Goal: Find specific page/section: Find specific page/section

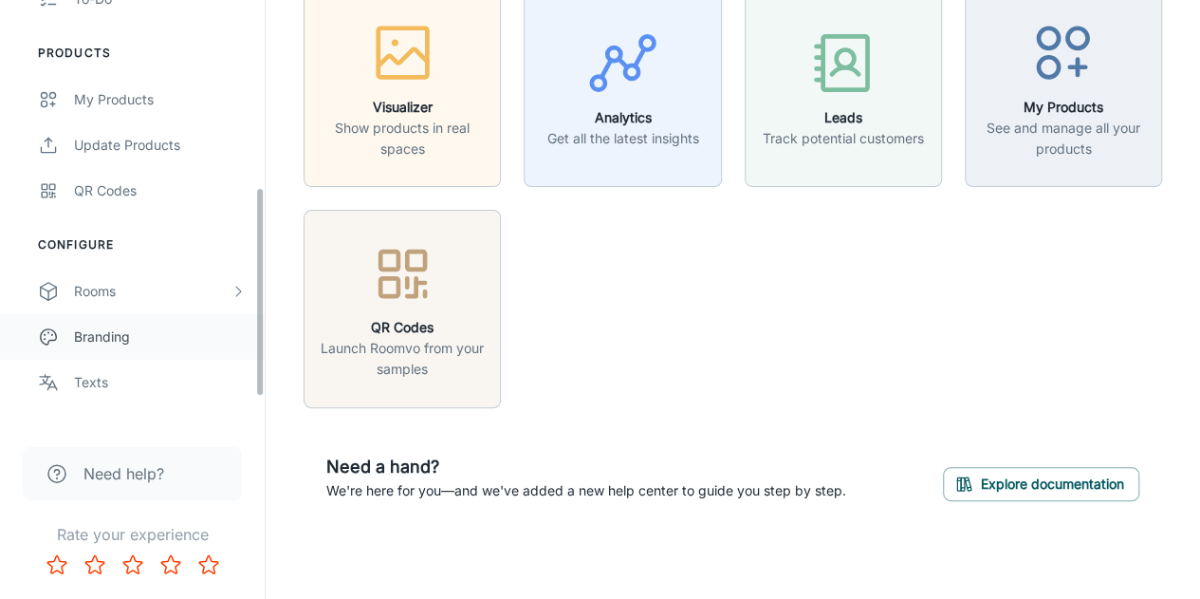
scroll to position [380, 0]
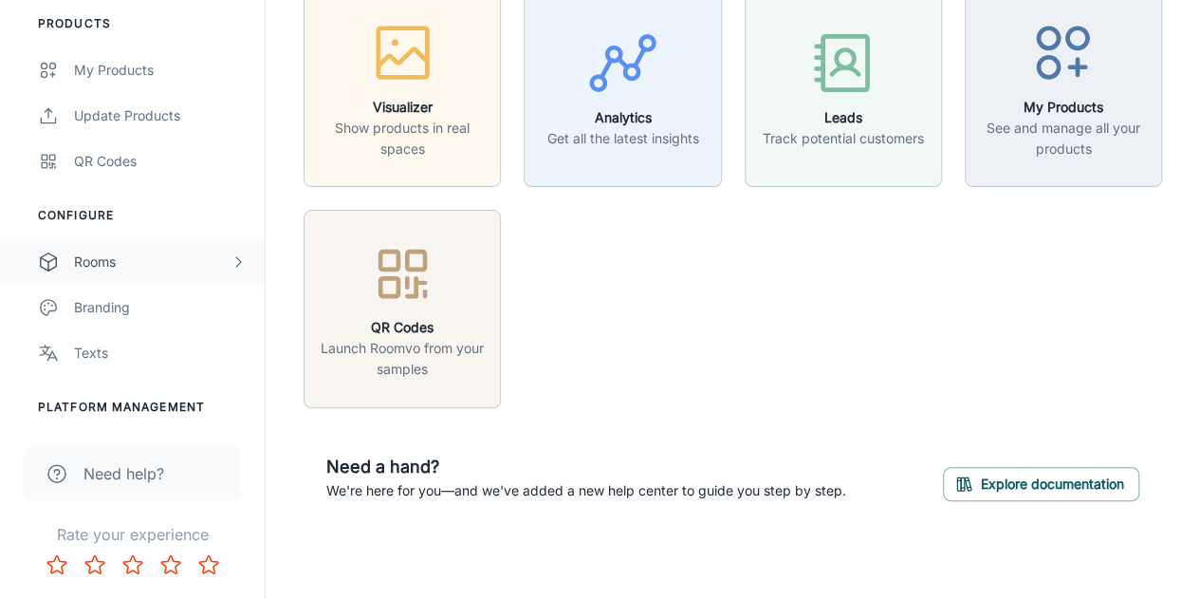
click at [123, 268] on div "Rooms" at bounding box center [152, 261] width 157 height 21
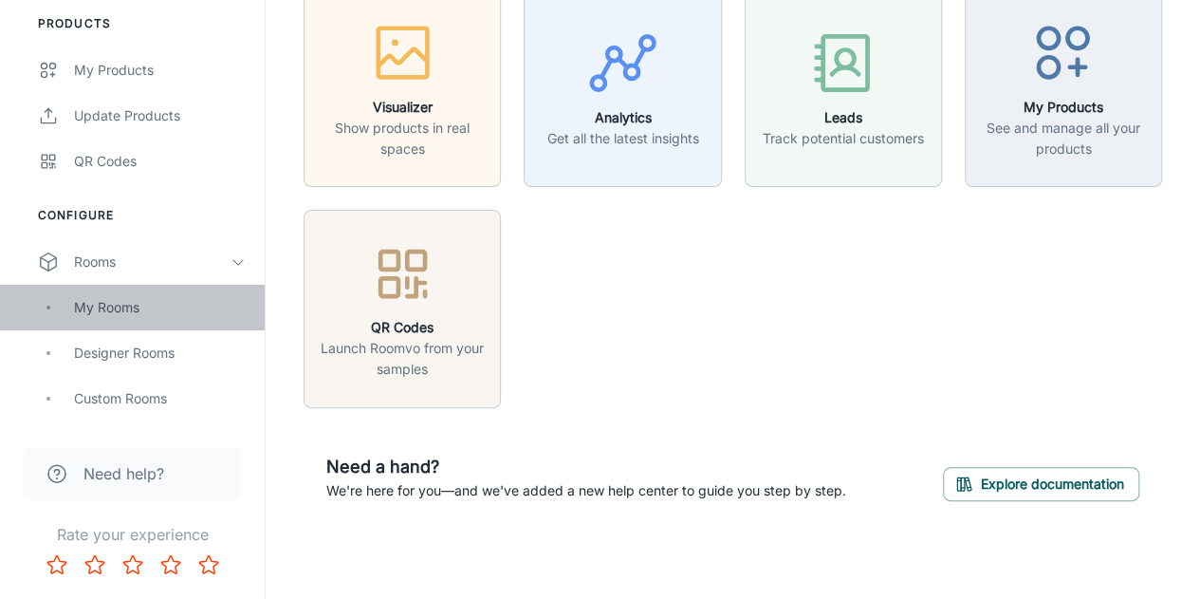
click at [126, 301] on div "My Rooms" at bounding box center [160, 307] width 172 height 21
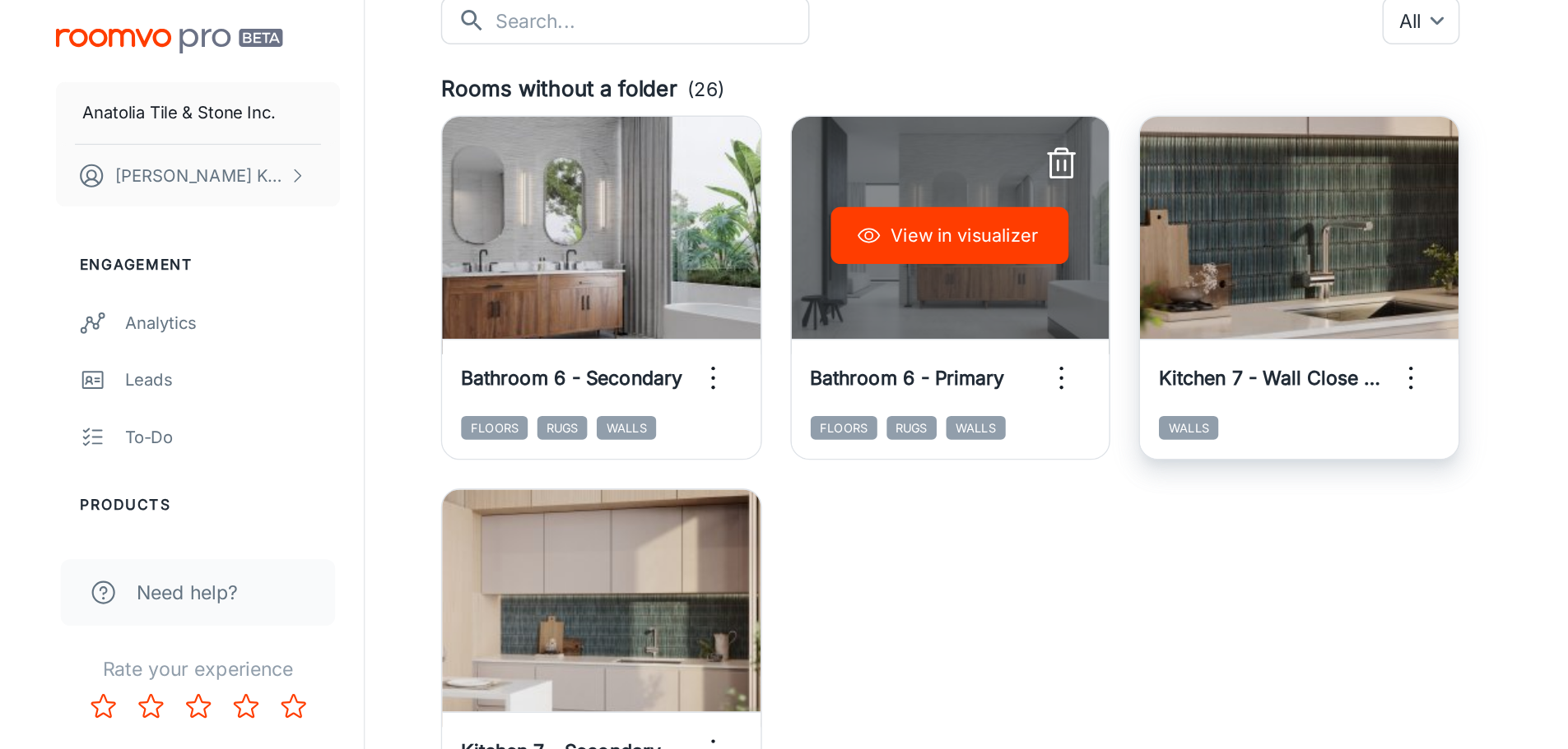
scroll to position [82, 0]
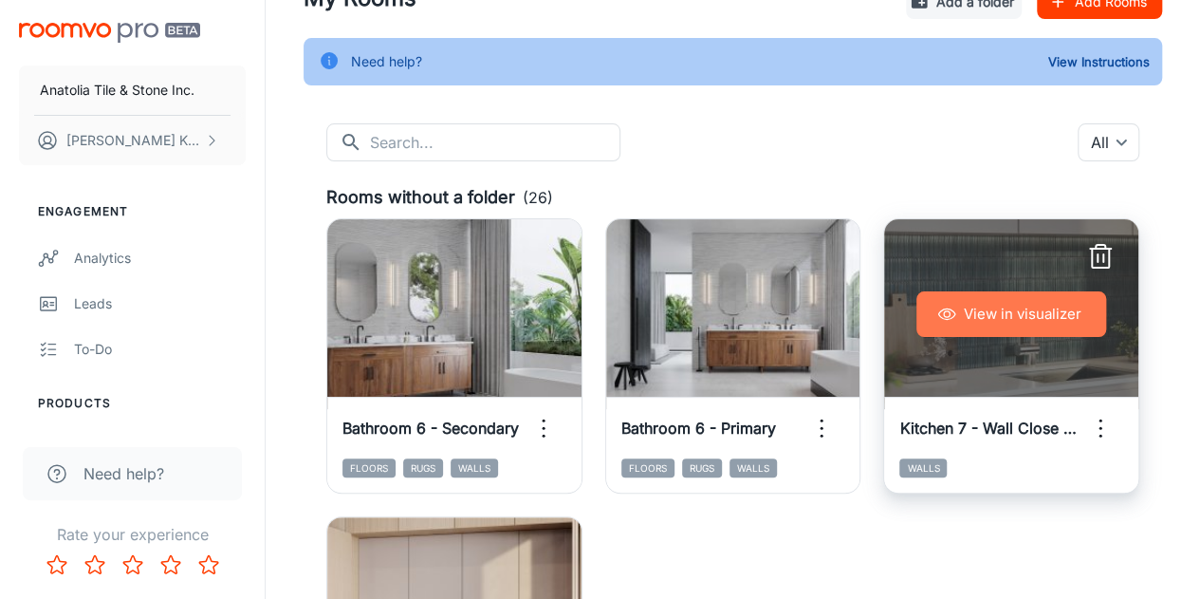
click at [1026, 318] on button "View in visualizer" at bounding box center [1012, 314] width 190 height 46
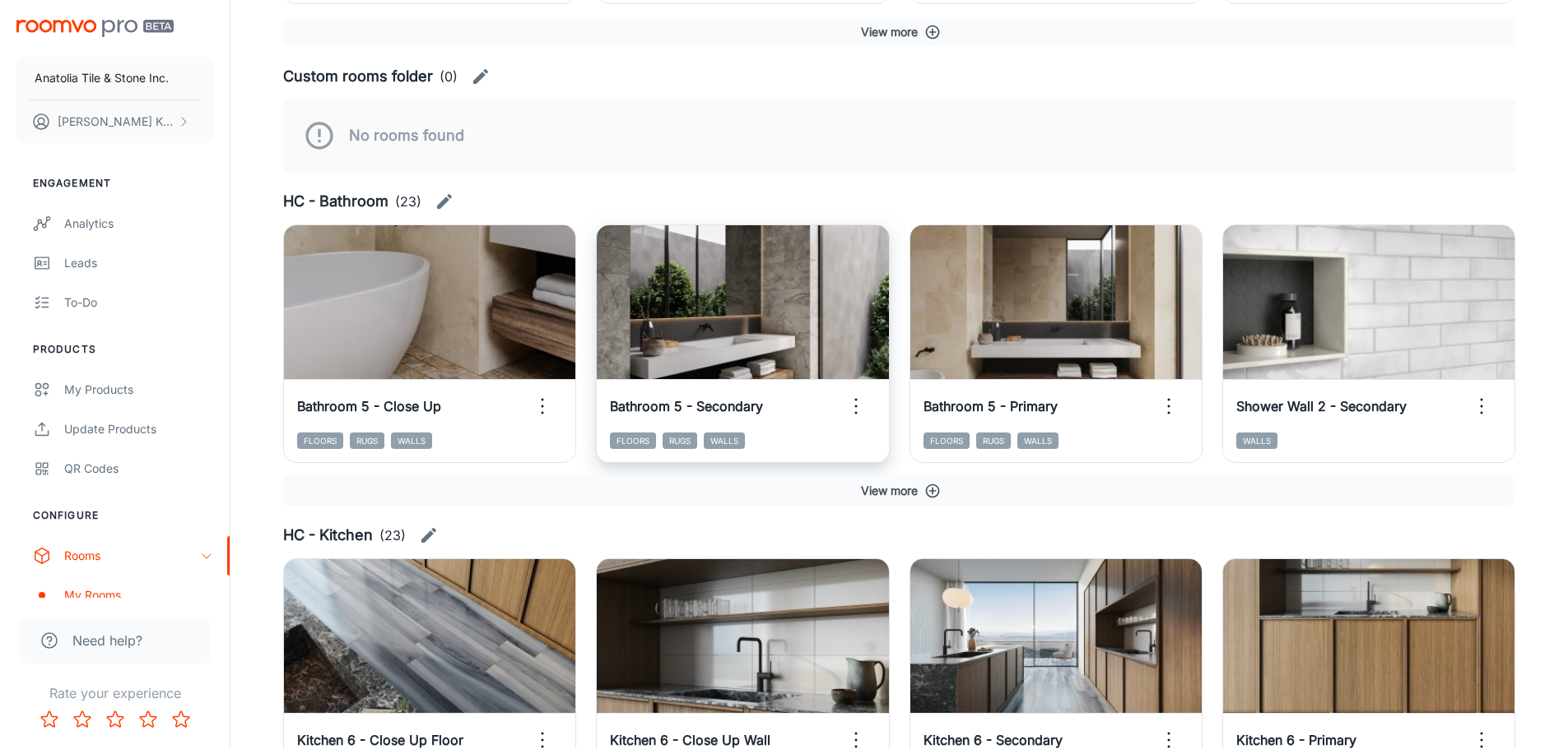
scroll to position [658, 0]
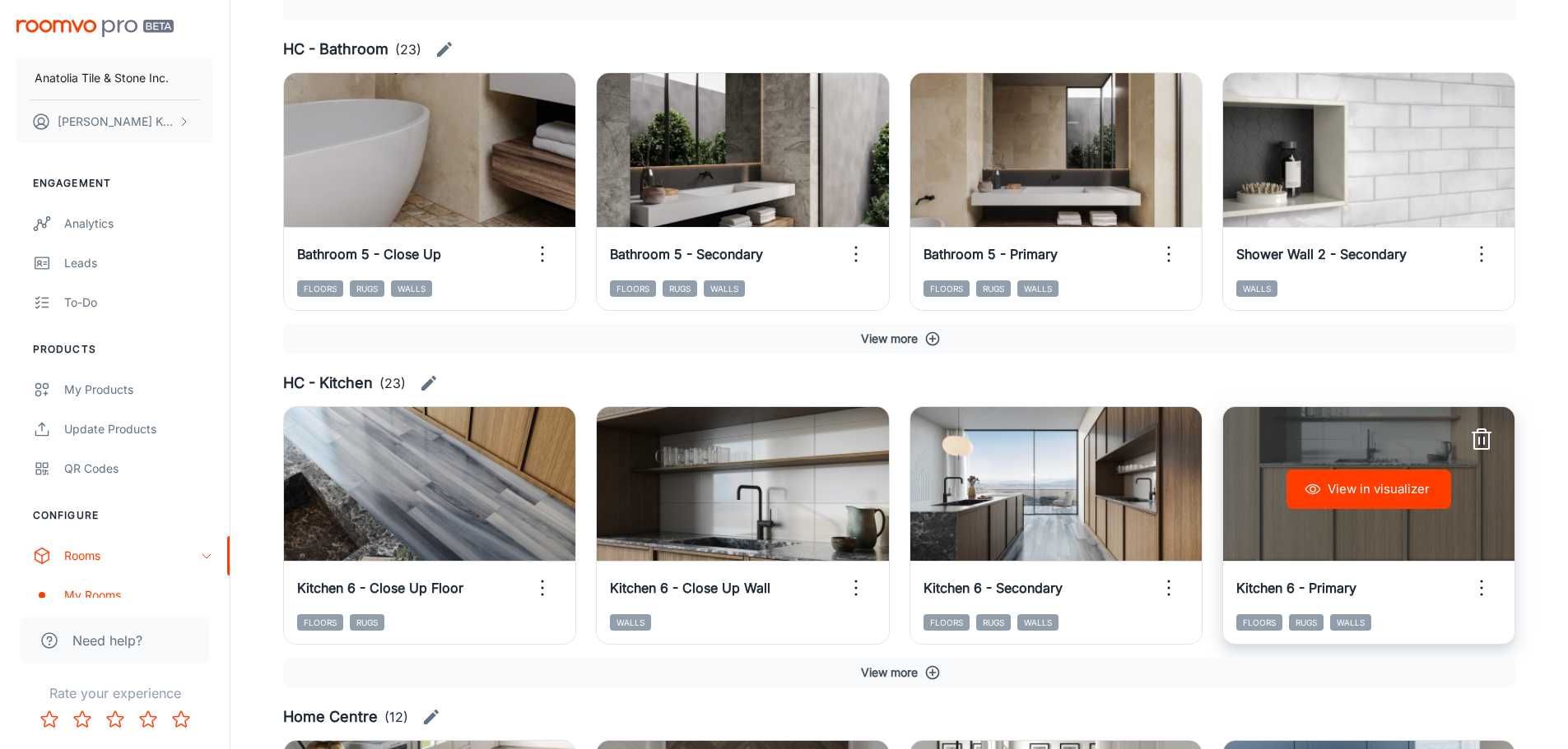
click at [1053, 491] on button "View in visualizer" at bounding box center [1369, 490] width 165 height 40
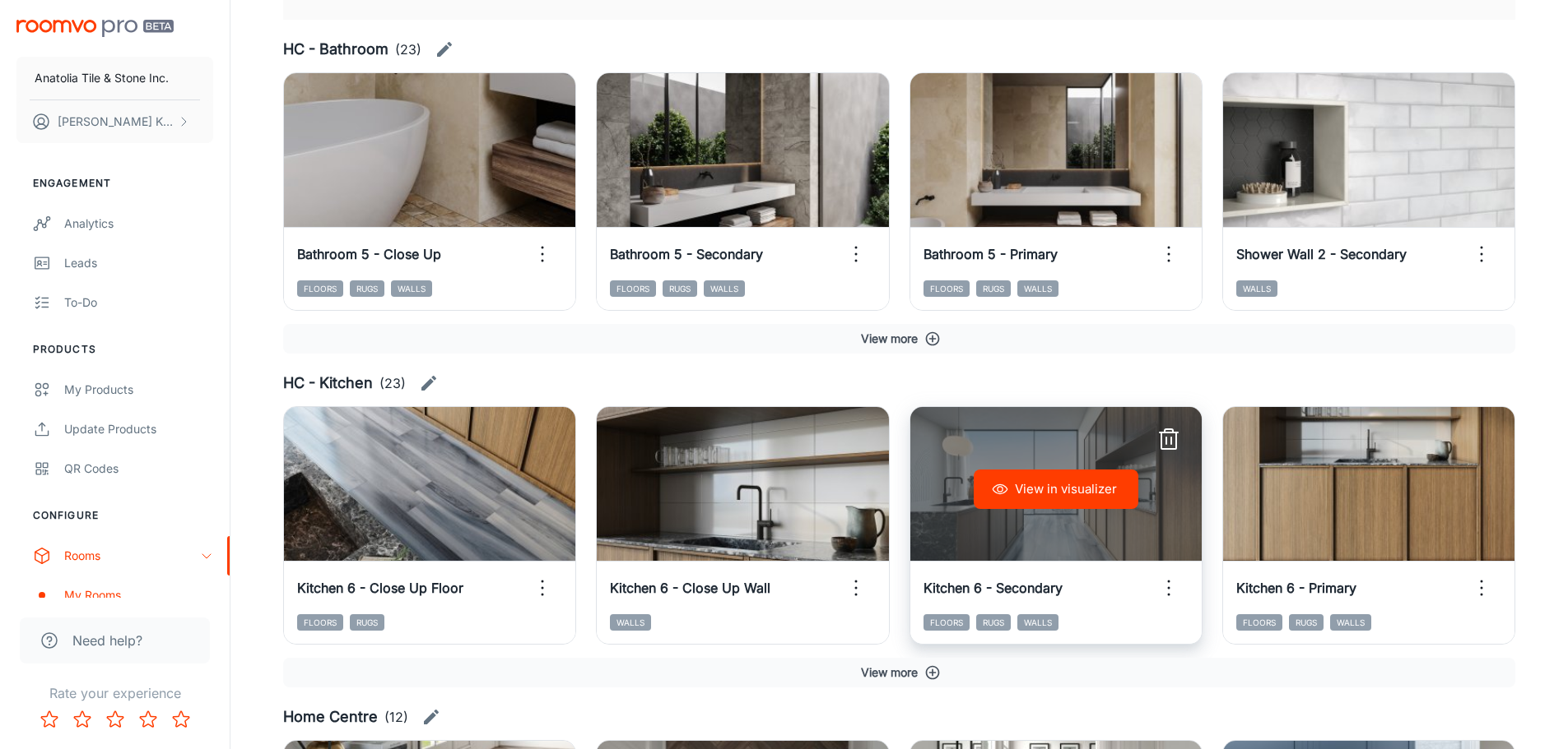
click at [1053, 485] on button "View in visualizer" at bounding box center [1055, 490] width 165 height 40
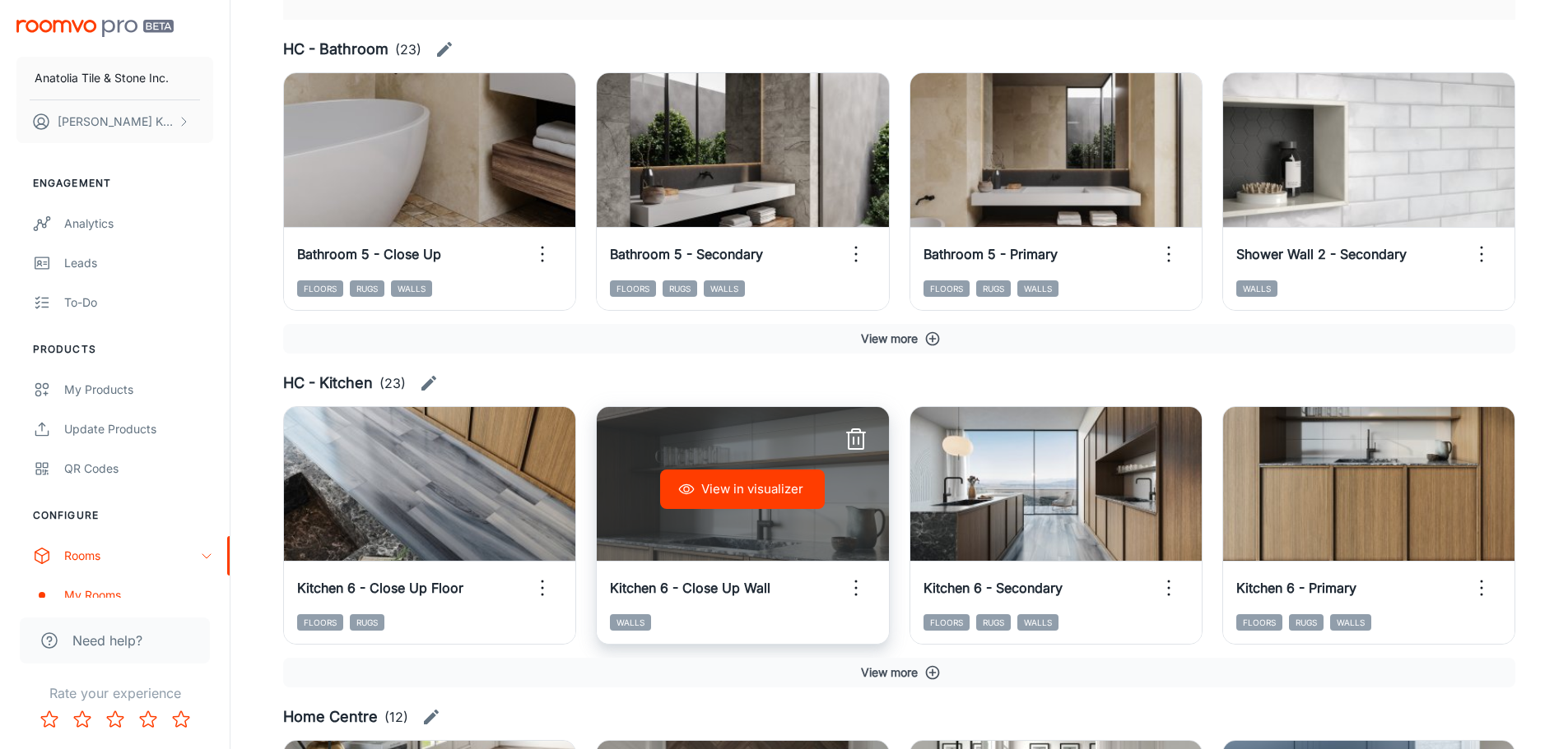
click at [735, 478] on button "View in visualizer" at bounding box center [742, 490] width 165 height 40
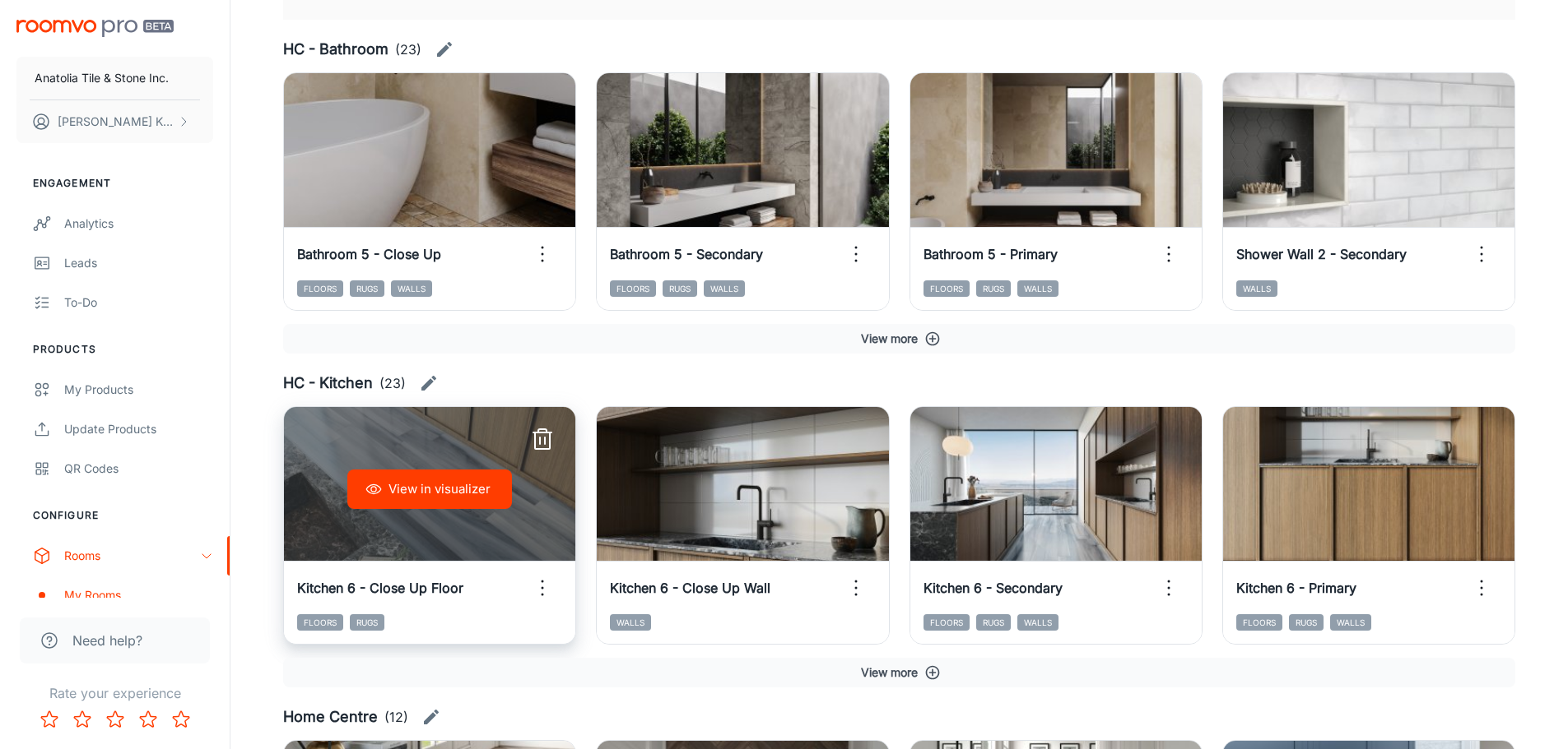
click at [456, 490] on button "View in visualizer" at bounding box center [429, 490] width 165 height 40
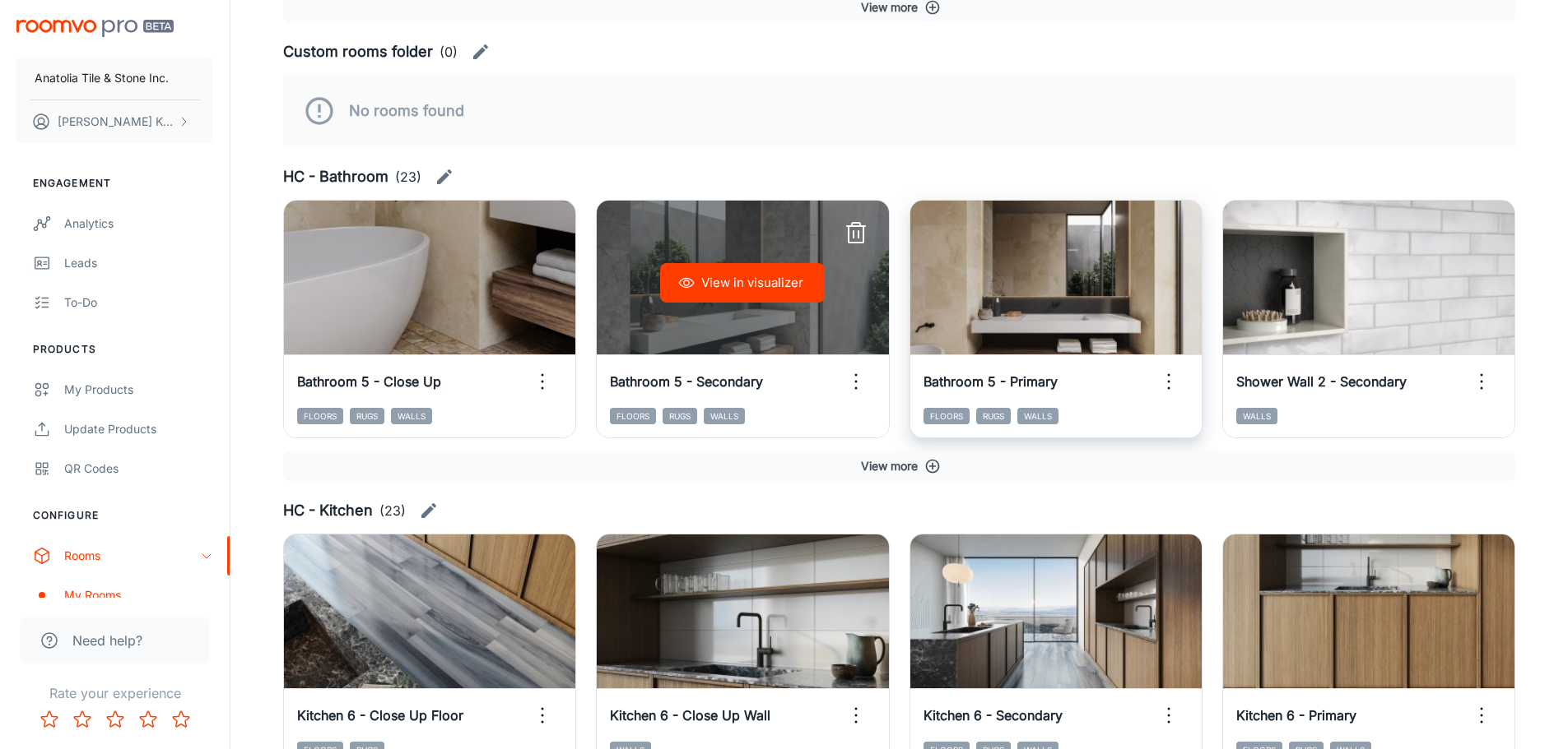
scroll to position [516, 0]
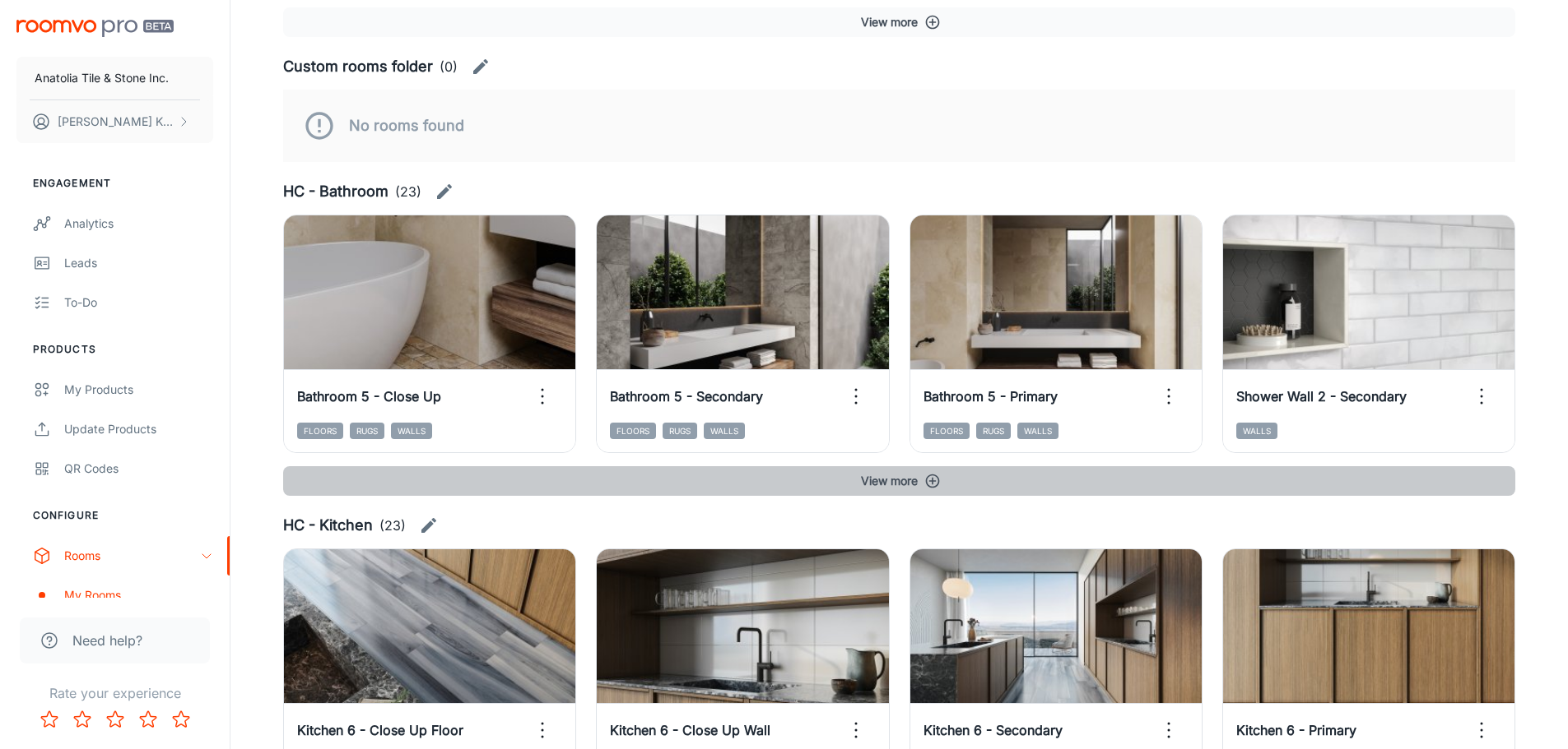
click at [911, 478] on button "View more" at bounding box center [898, 481] width 1232 height 29
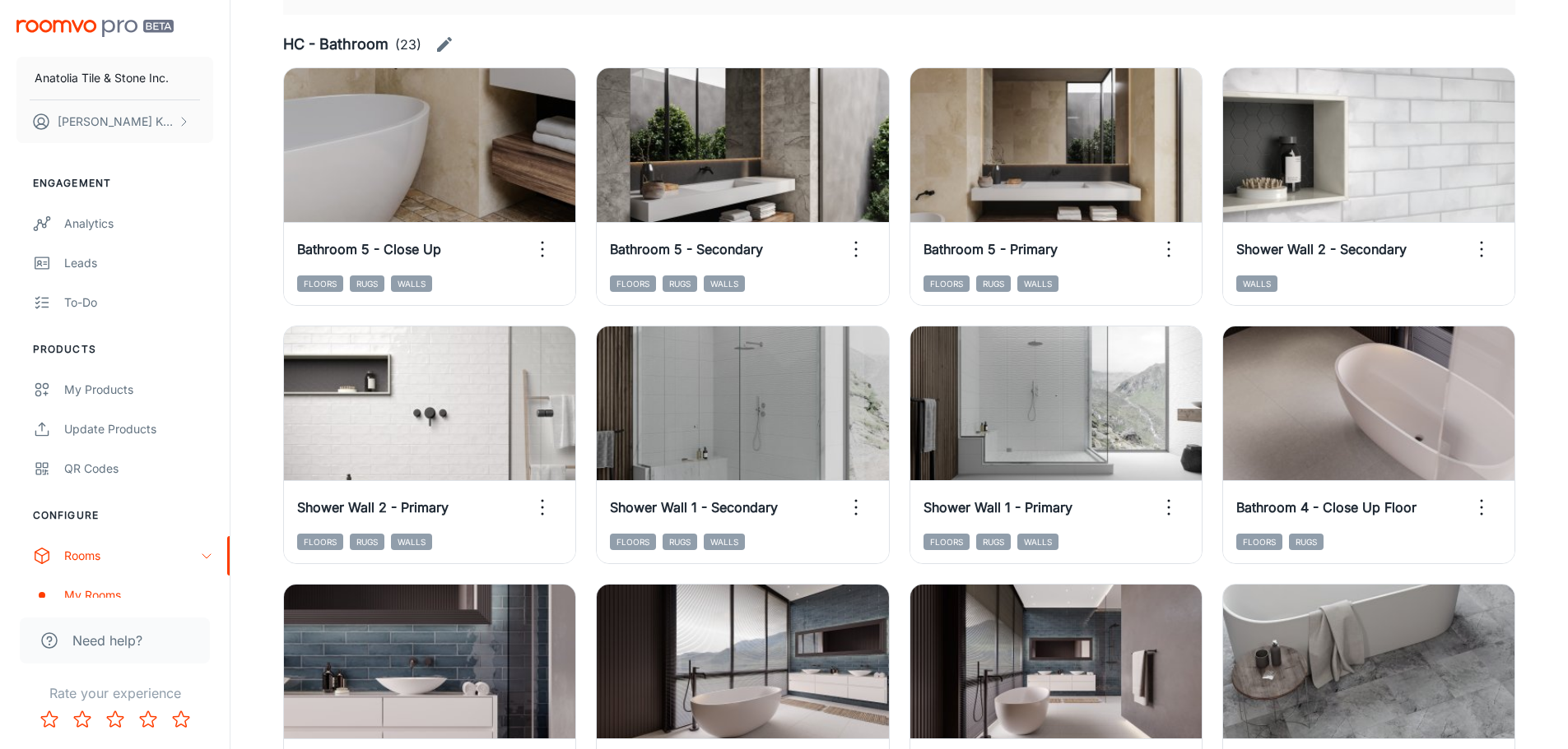
scroll to position [433, 0]
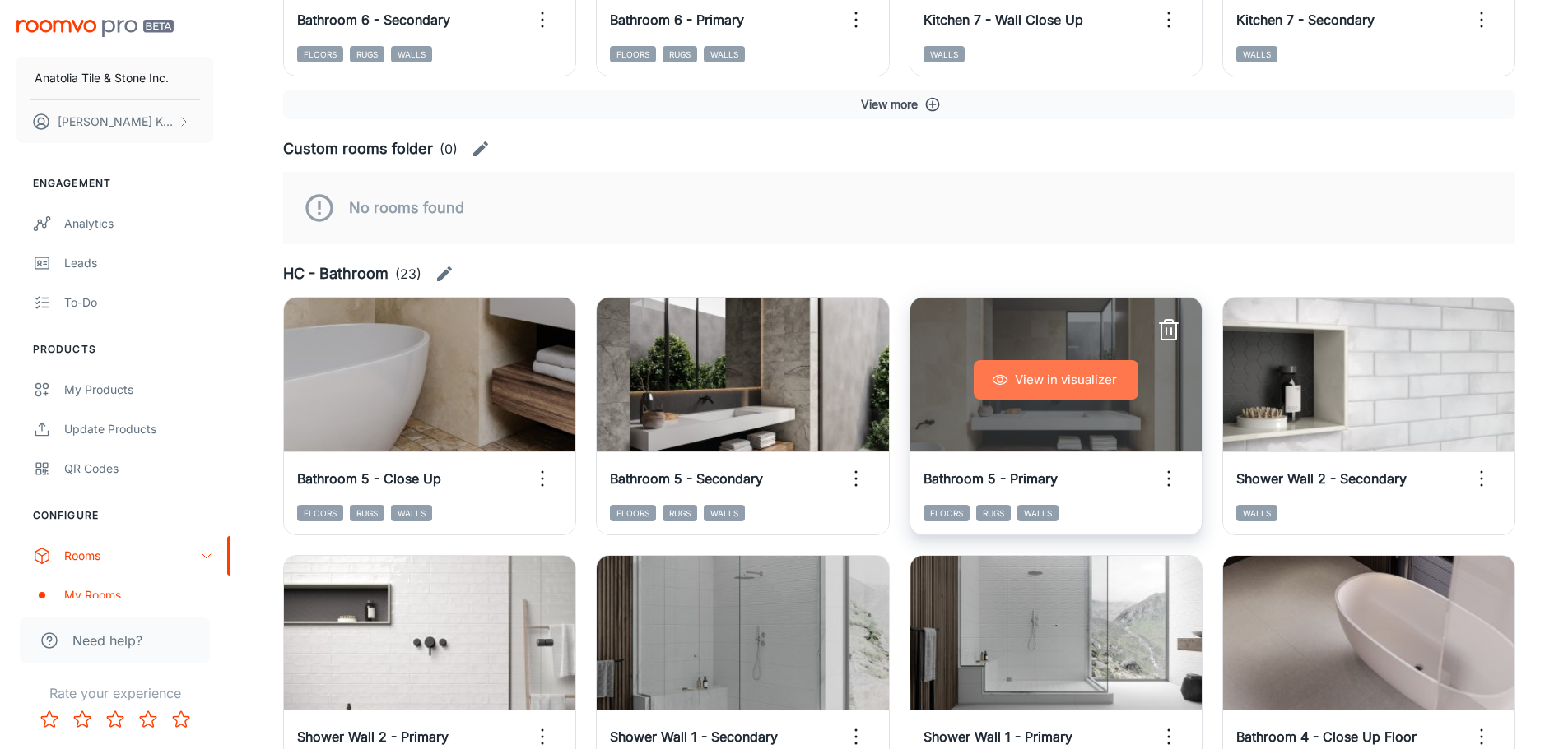
click at [1045, 381] on button "View in visualizer" at bounding box center [1055, 381] width 165 height 40
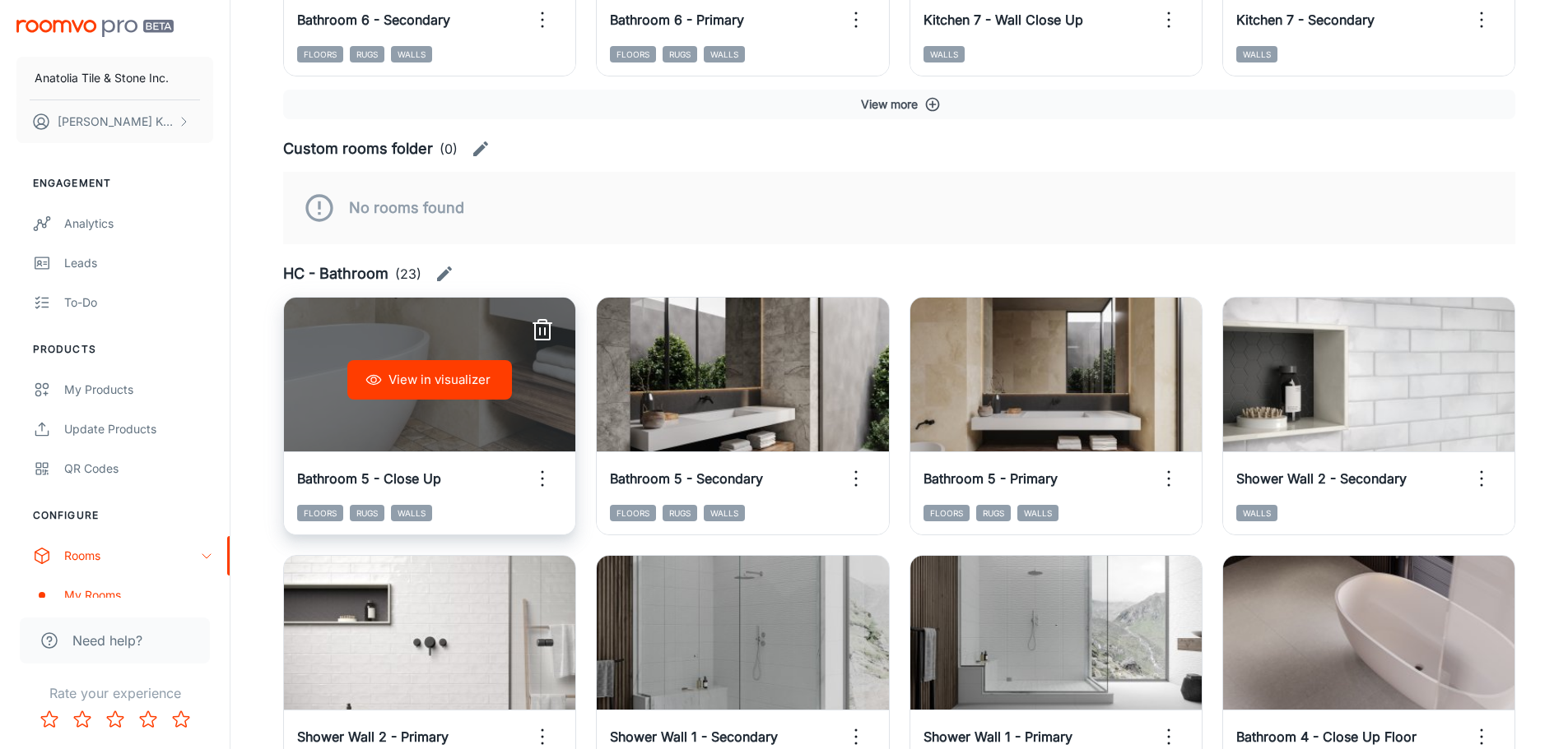
click at [468, 392] on button "View in visualizer" at bounding box center [429, 381] width 165 height 40
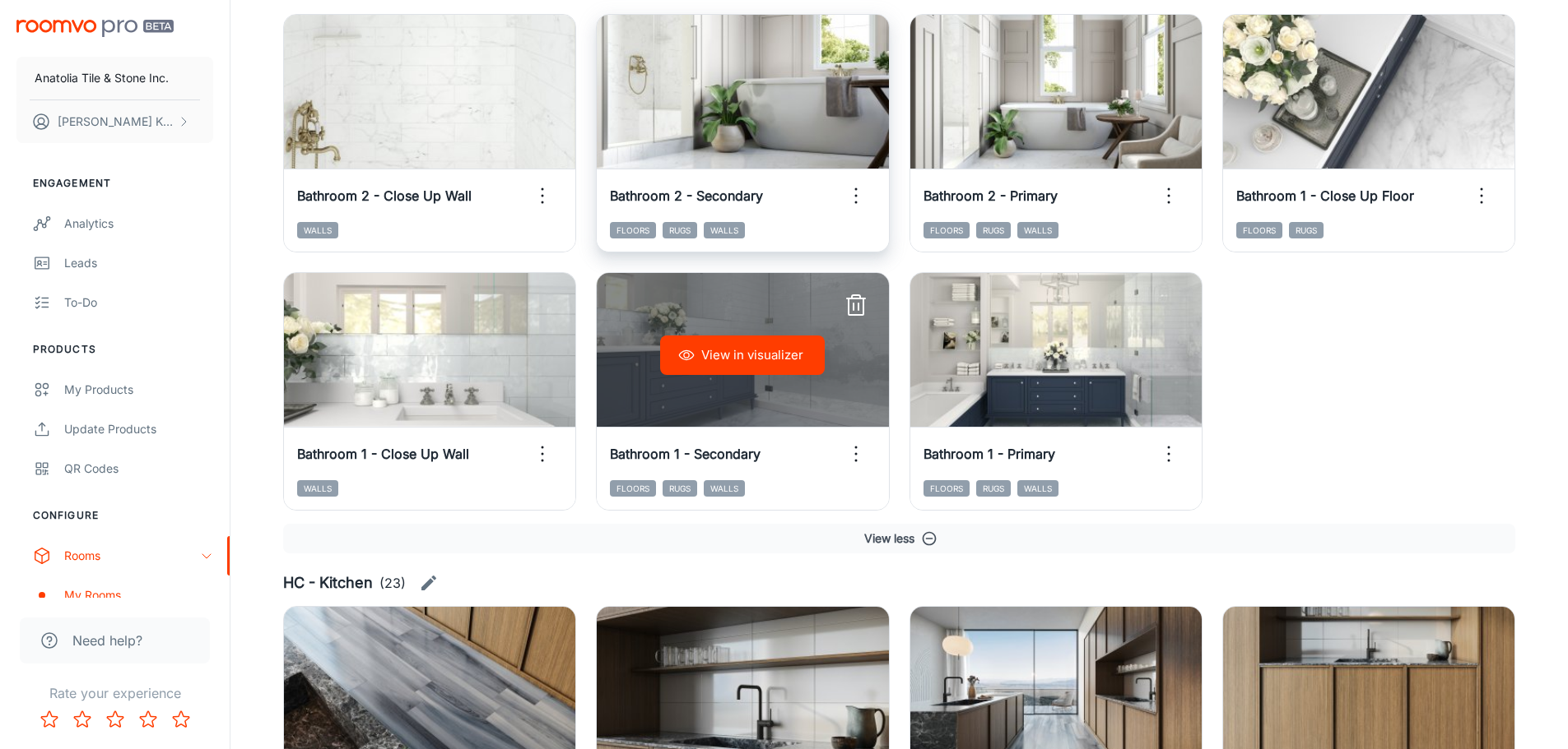
scroll to position [2243, 0]
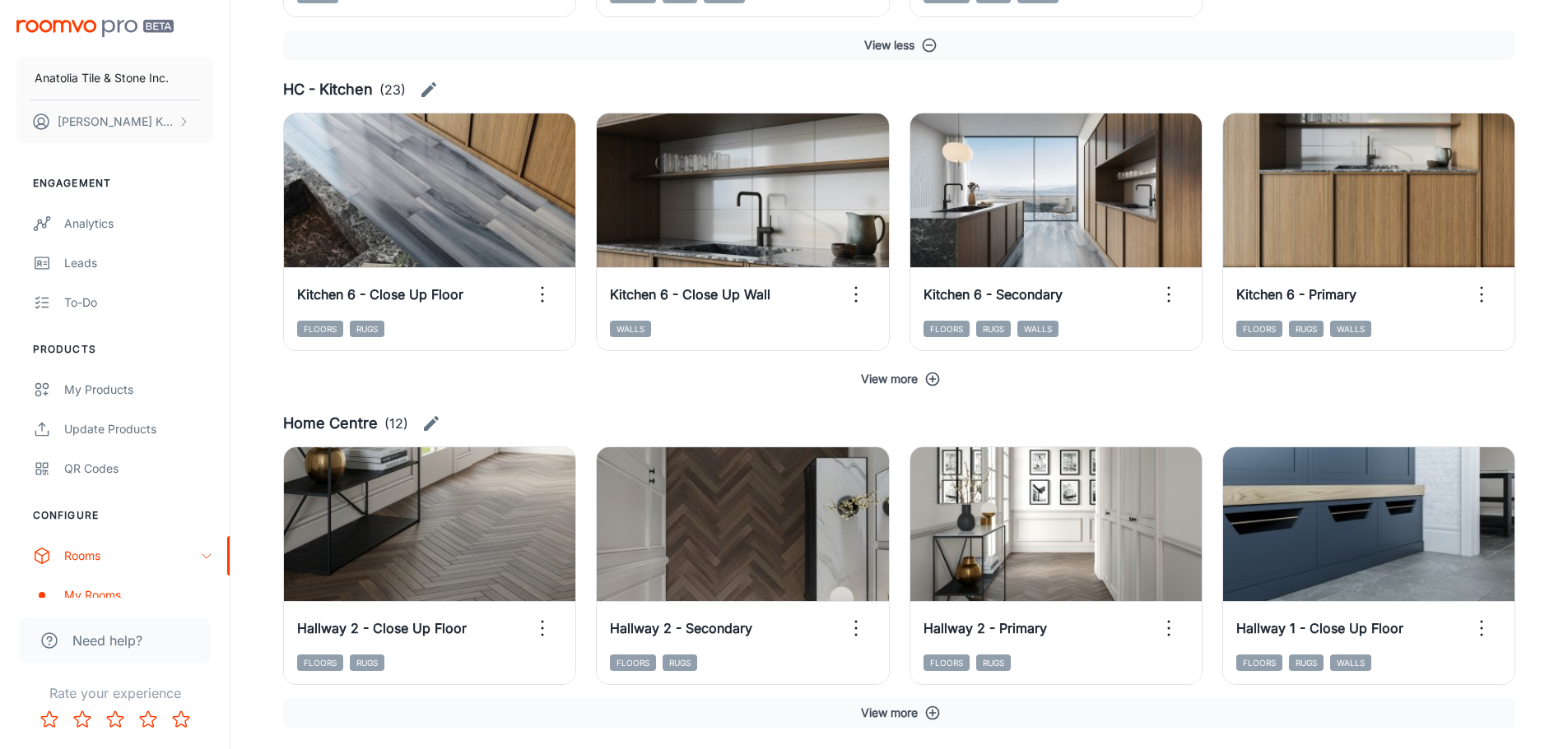
click at [924, 387] on button "View more" at bounding box center [898, 379] width 1232 height 29
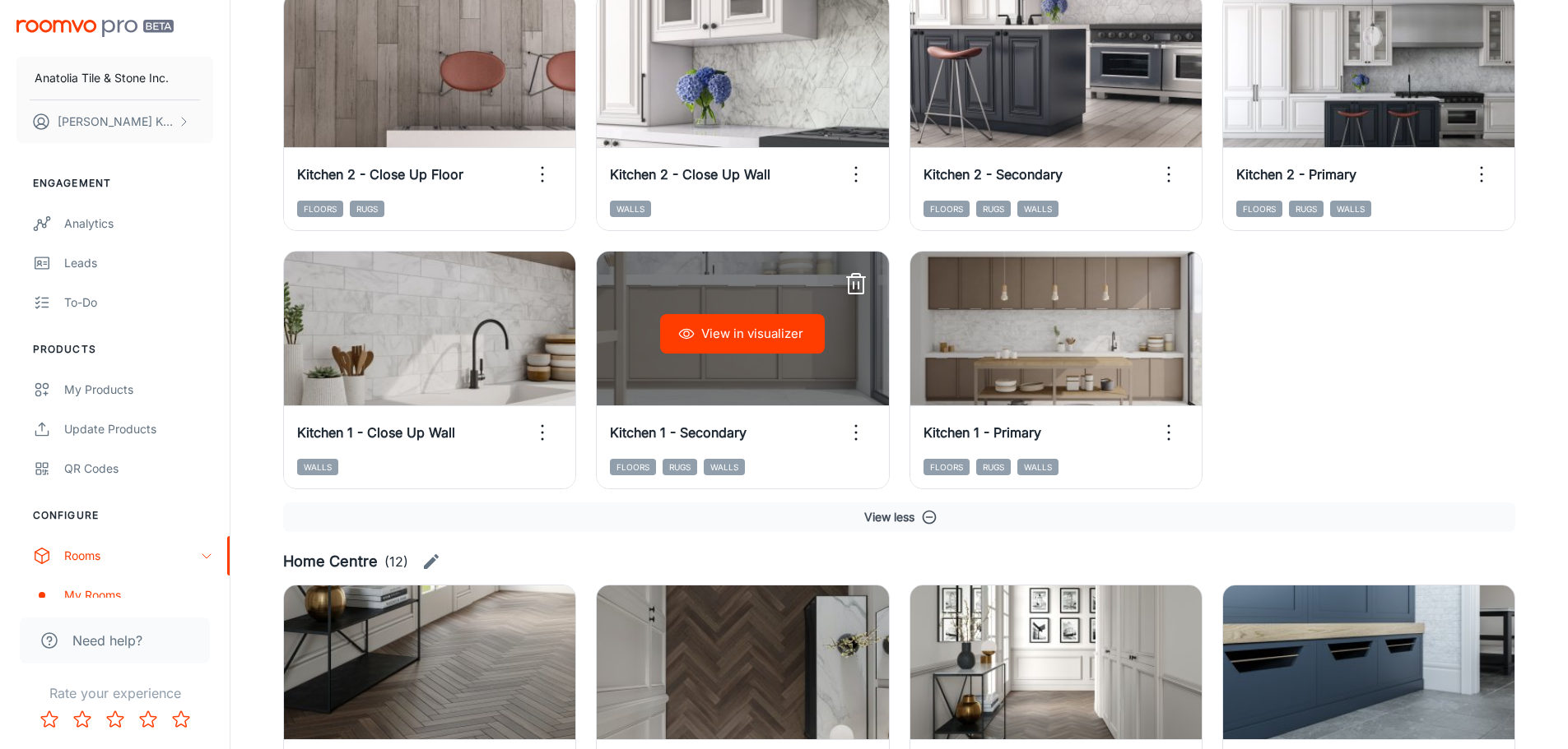
scroll to position [3592, 0]
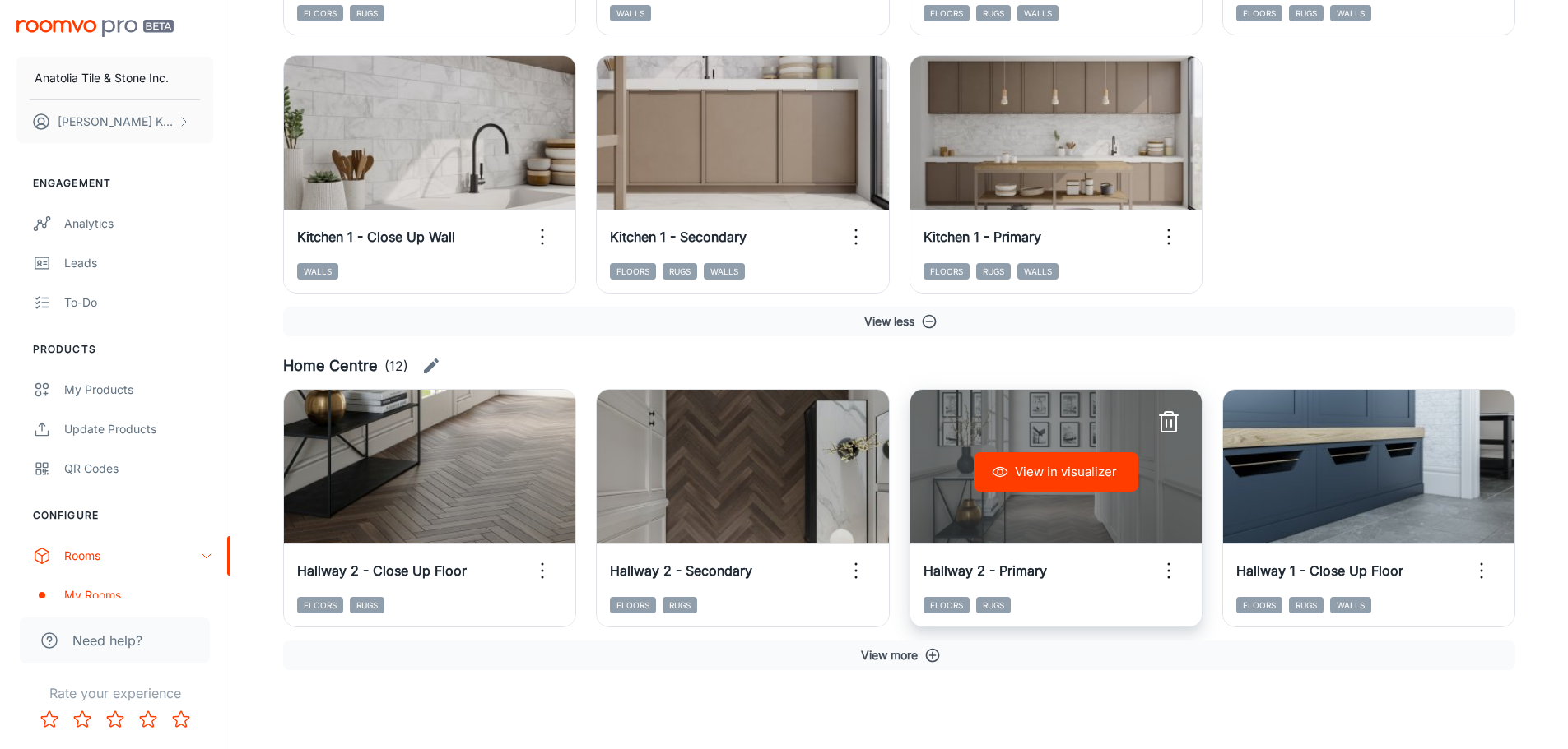
click at [1022, 462] on button "View in visualizer" at bounding box center [1055, 472] width 165 height 40
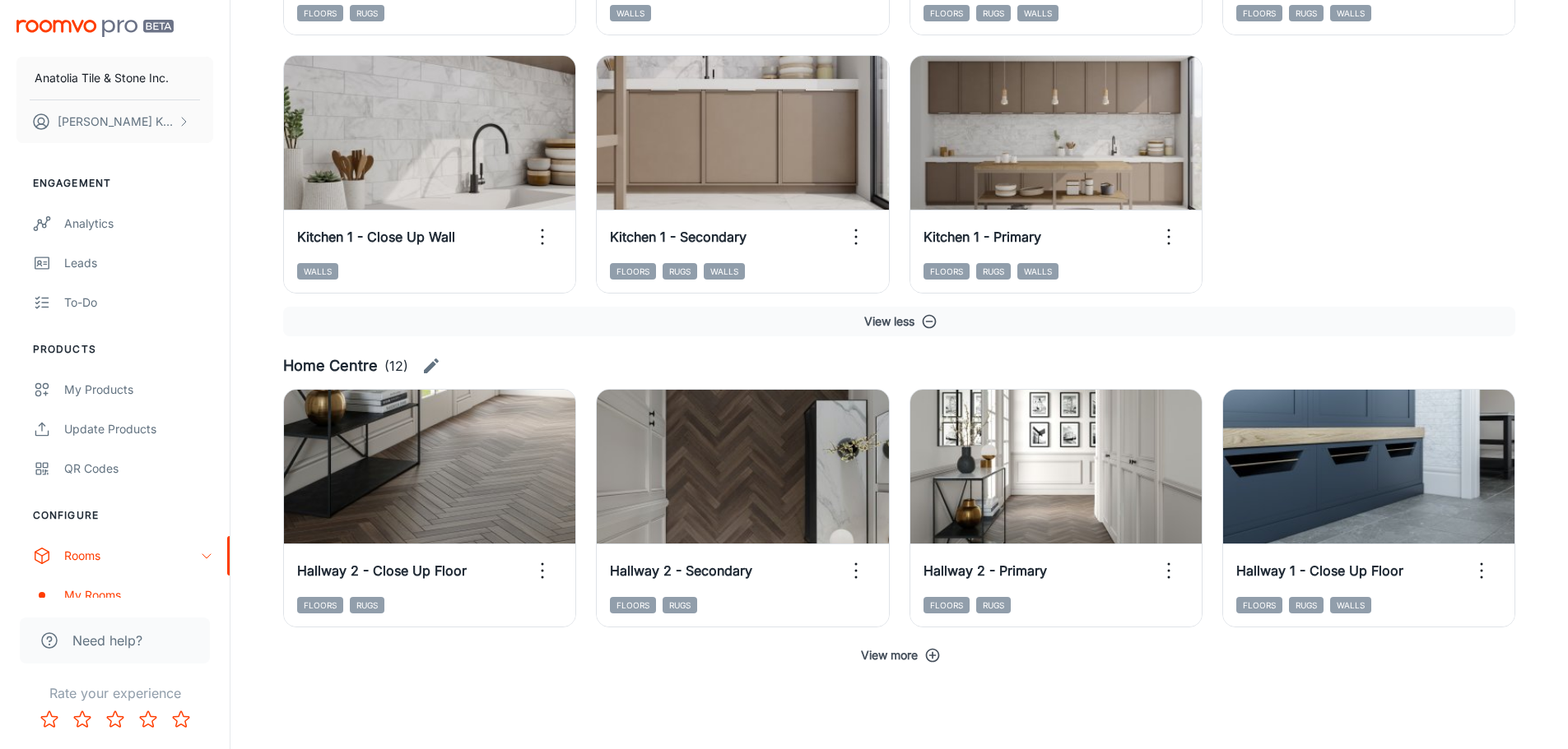
click at [894, 518] on button "View more" at bounding box center [898, 655] width 1232 height 29
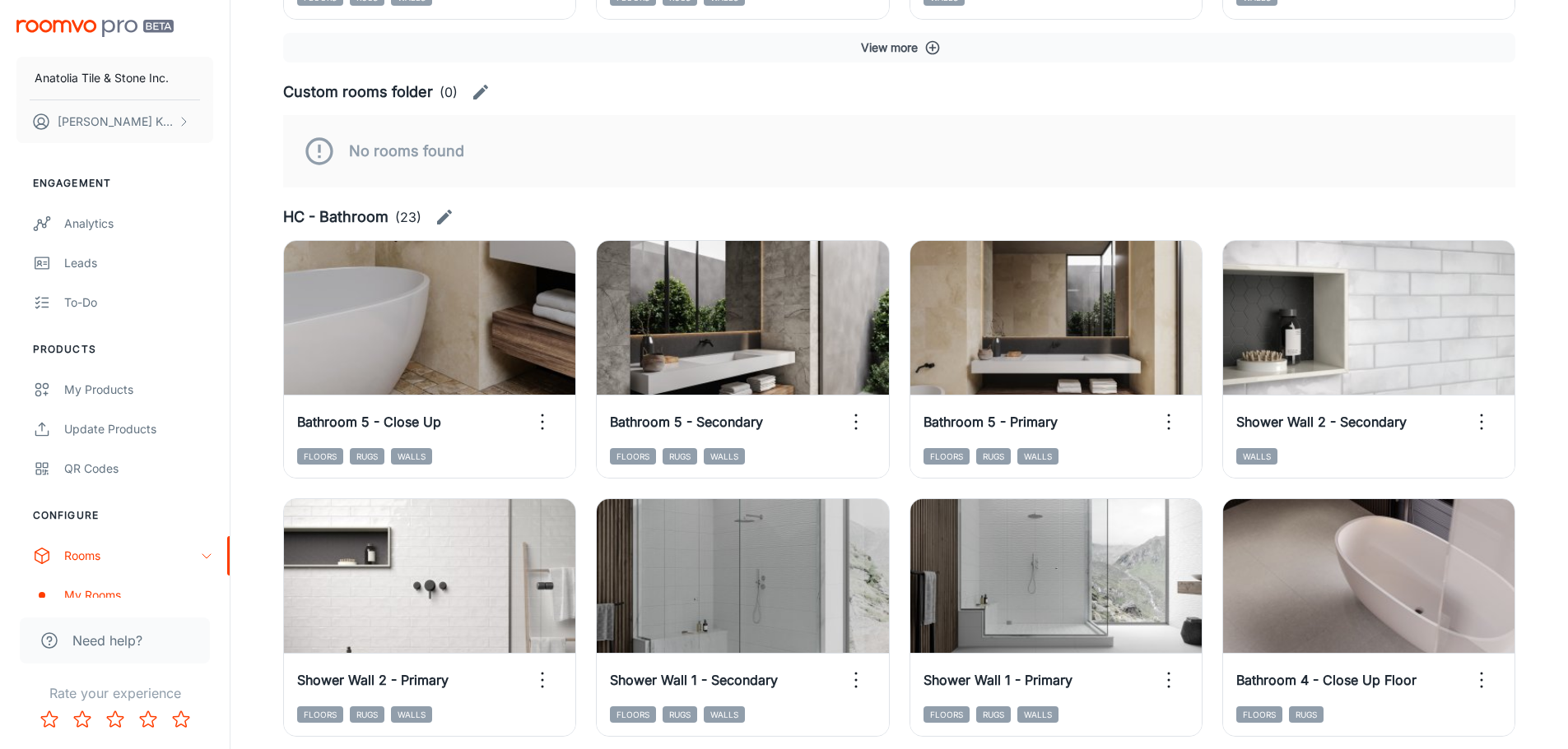
scroll to position [490, 0]
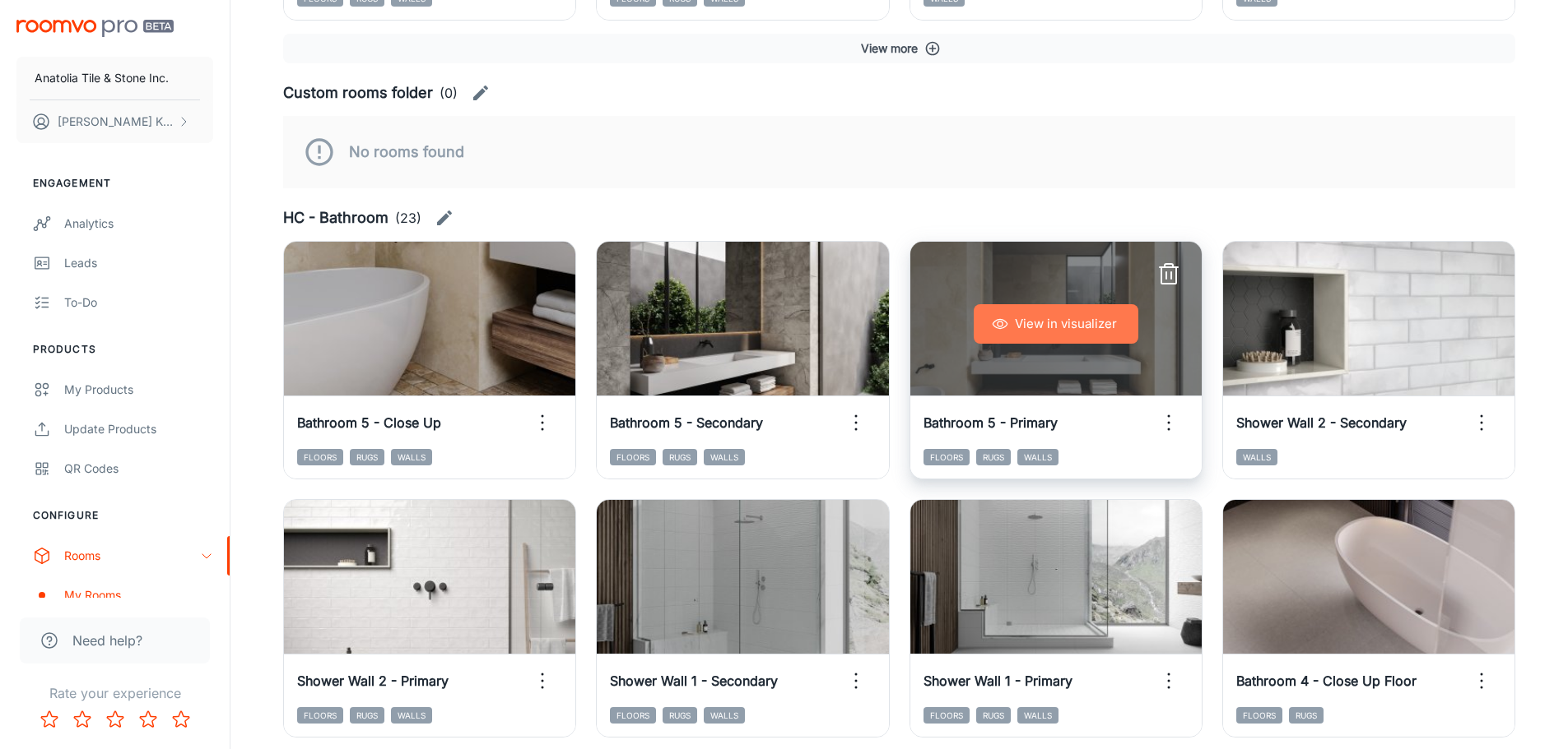
click at [997, 336] on button "View in visualizer" at bounding box center [1055, 324] width 165 height 40
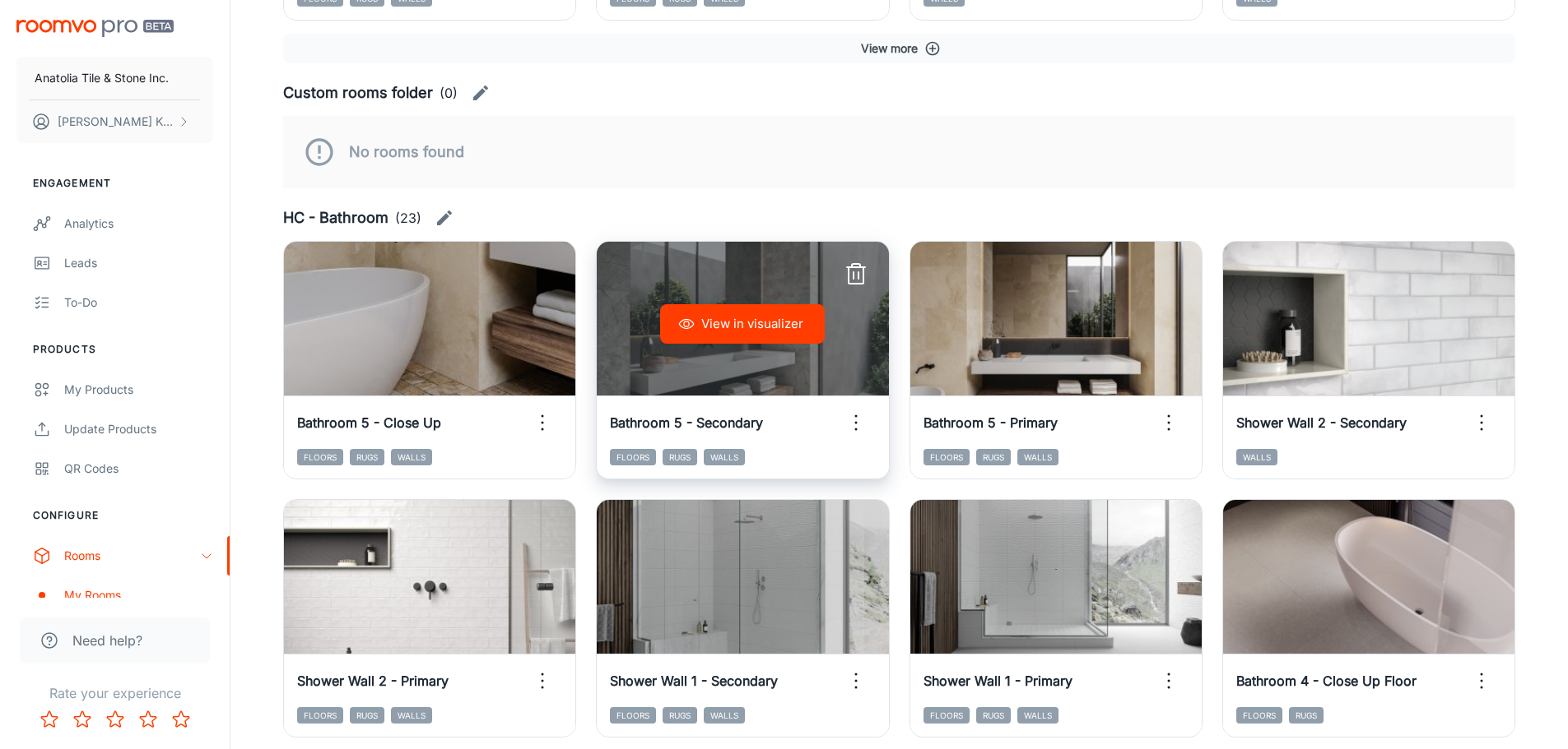
click at [763, 319] on button "View in visualizer" at bounding box center [742, 324] width 165 height 40
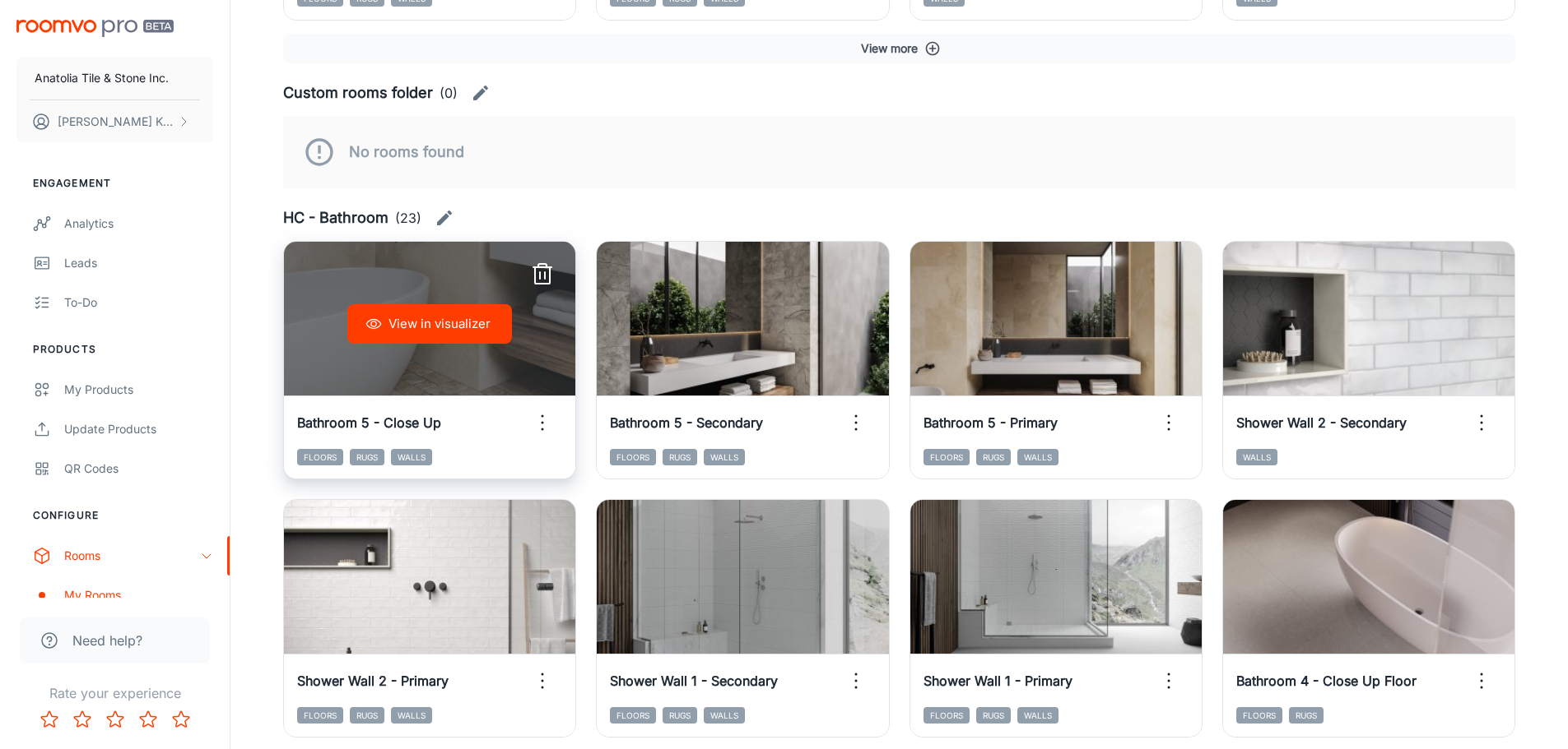
click at [446, 320] on button "View in visualizer" at bounding box center [429, 324] width 165 height 40
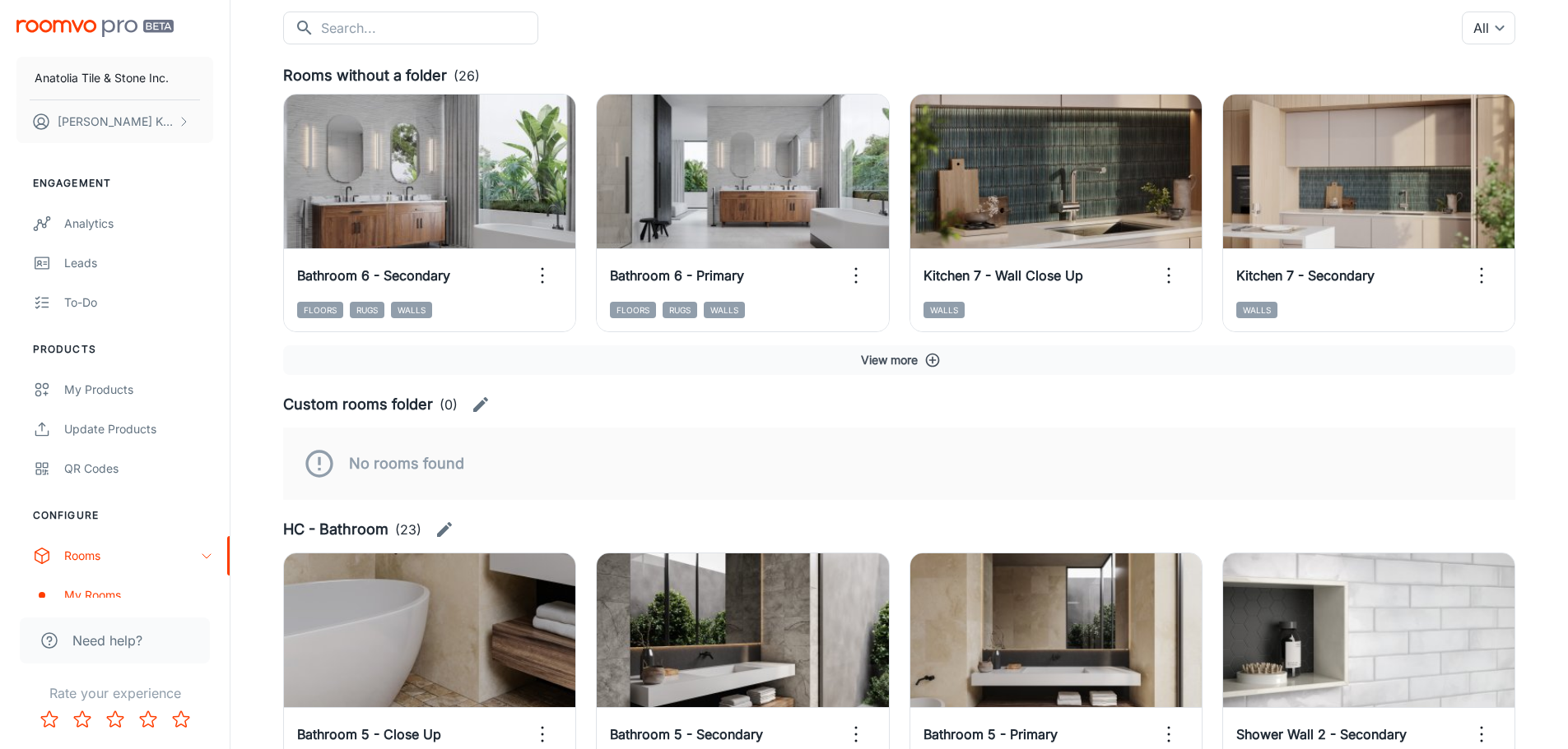
scroll to position [78, 0]
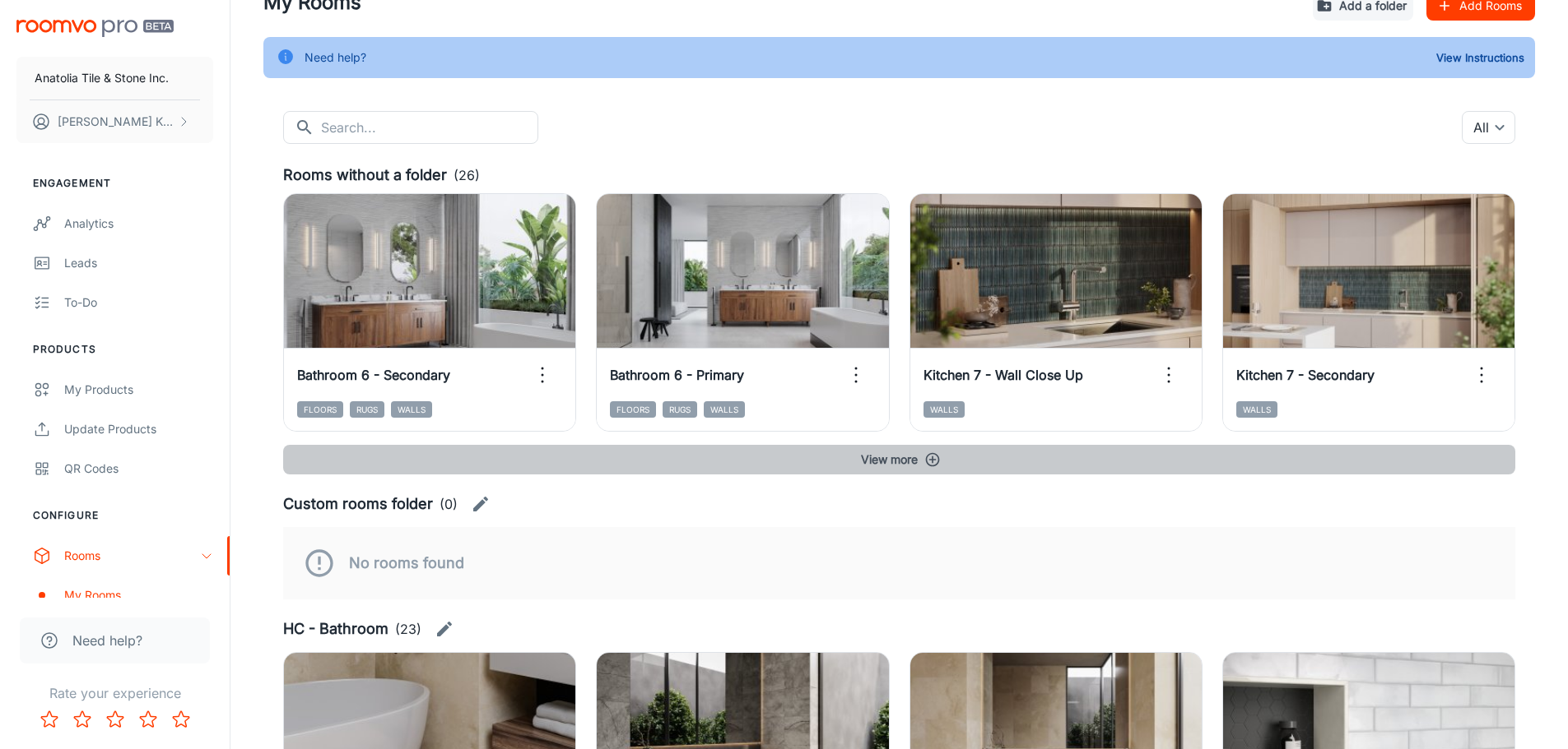
click at [880, 465] on button "View more" at bounding box center [898, 459] width 1232 height 29
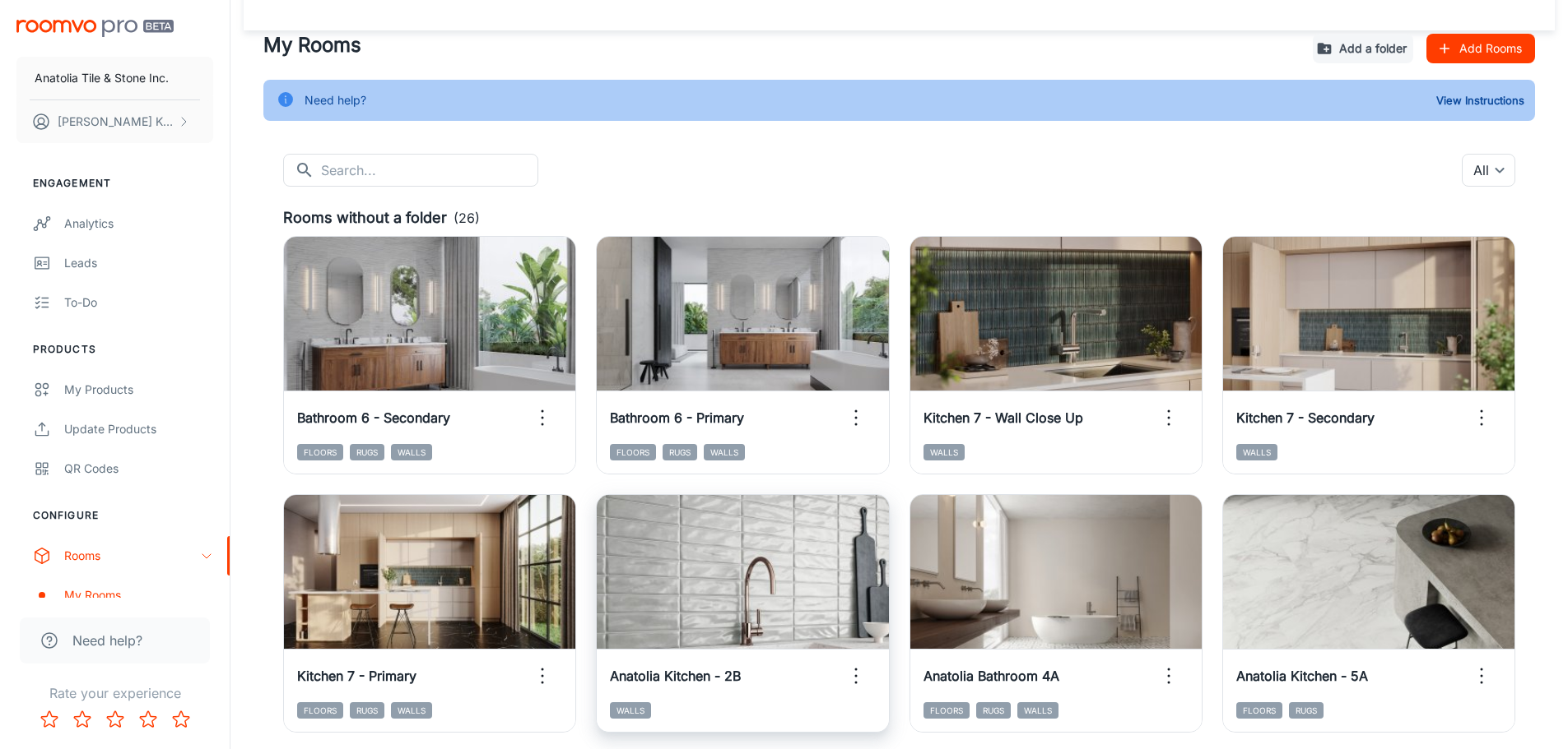
scroll to position [0, 0]
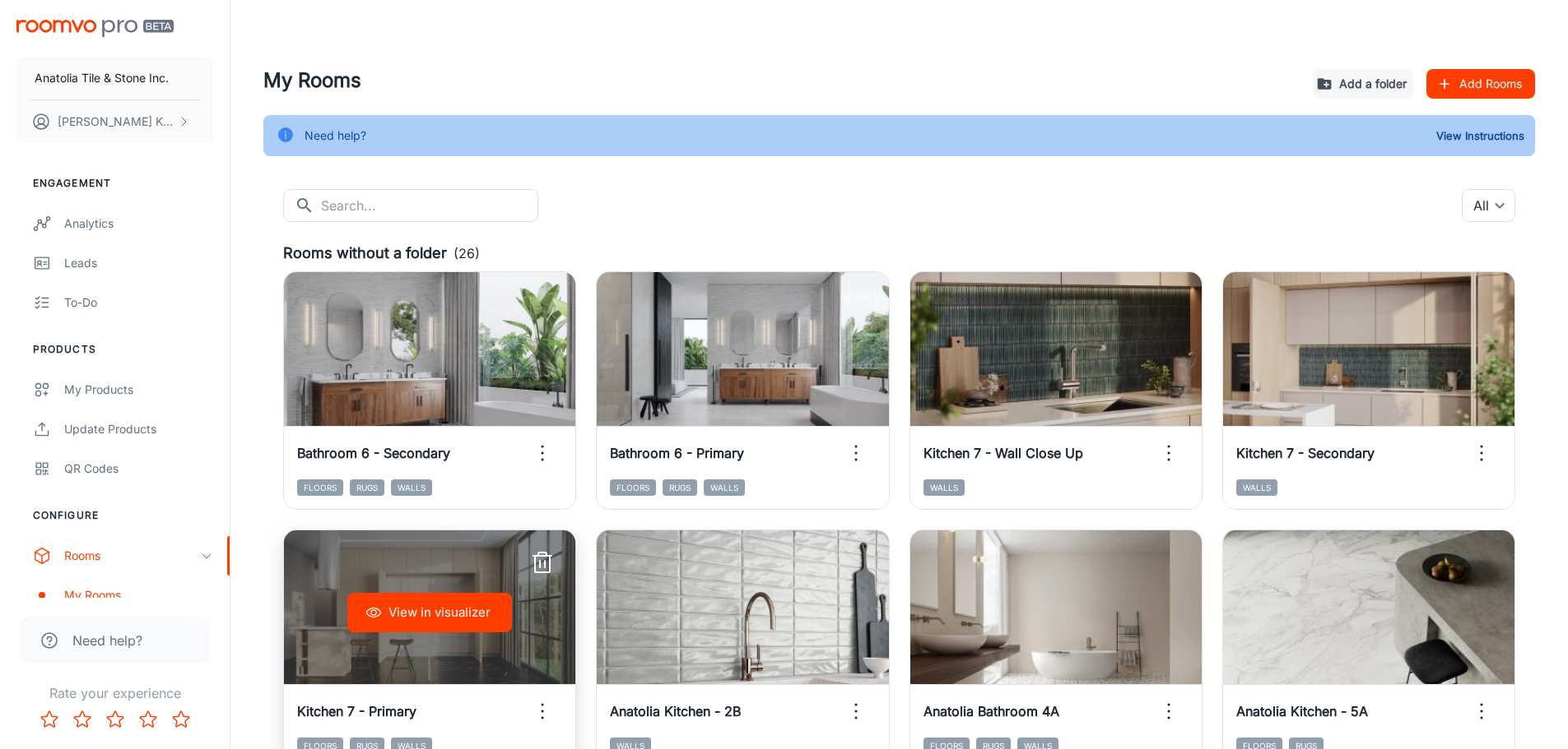
click at [479, 518] on button "View in visualizer" at bounding box center [429, 613] width 165 height 40
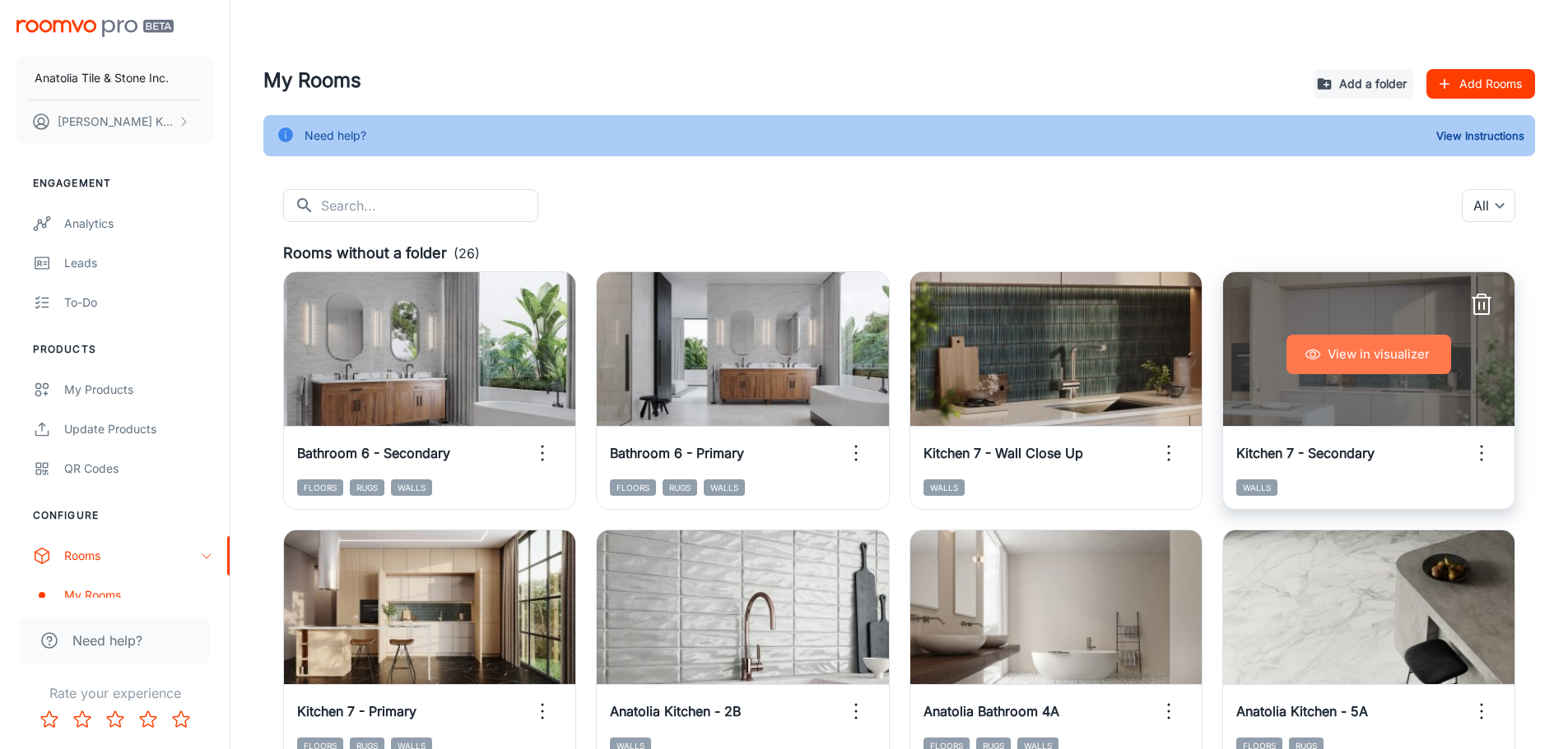
click at [1053, 359] on button "View in visualizer" at bounding box center [1369, 355] width 165 height 40
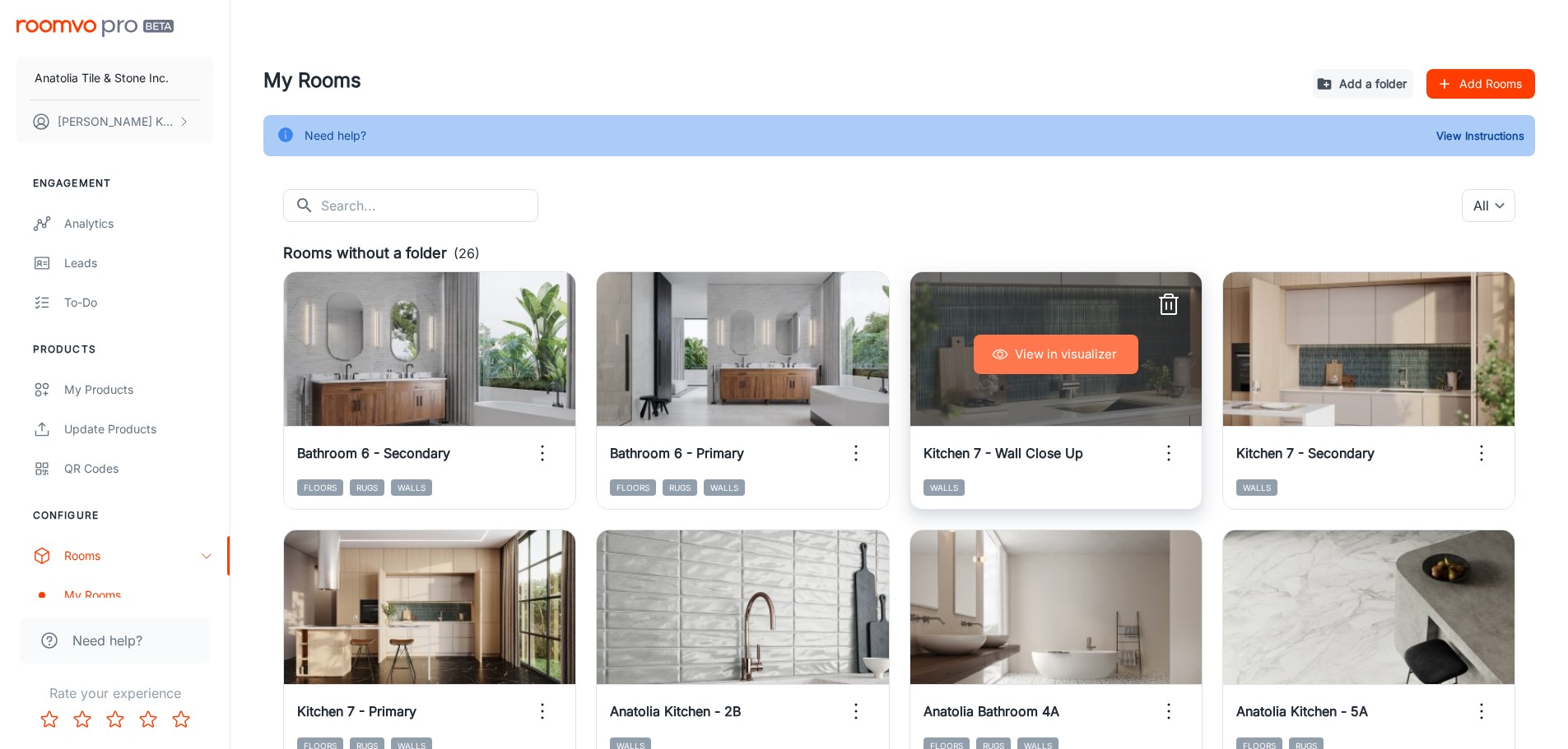
click at [1053, 360] on button "View in visualizer" at bounding box center [1055, 355] width 165 height 40
